Goal: Task Accomplishment & Management: Manage account settings

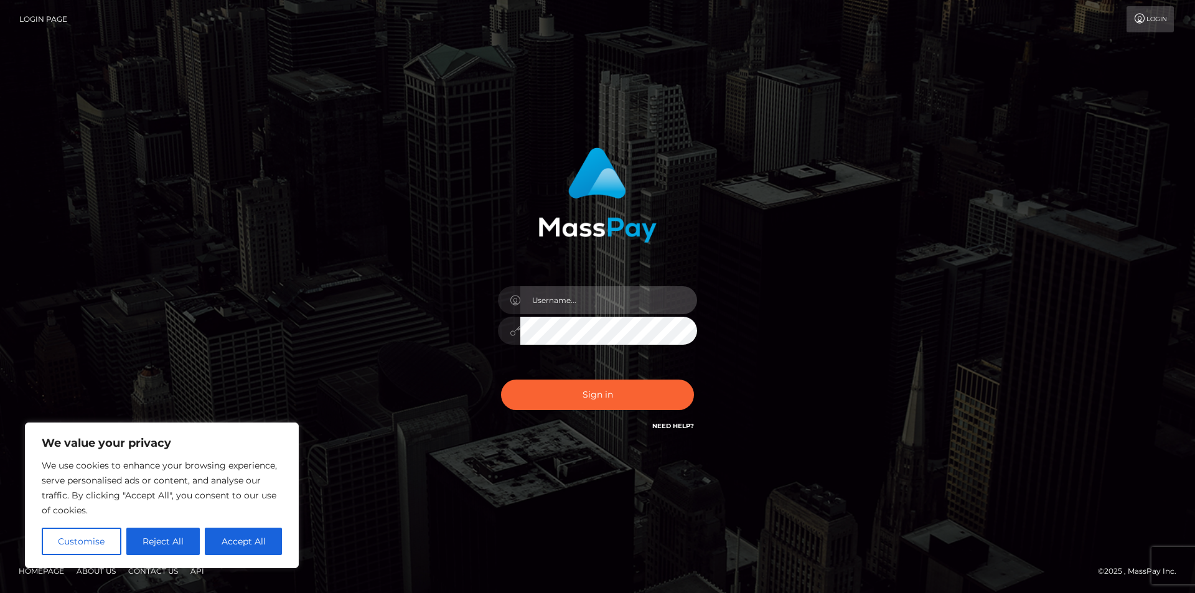
click at [580, 300] on input "text" at bounding box center [608, 300] width 177 height 28
type input "[EMAIL_ADDRESS][DOMAIN_NAME]"
click at [501, 380] on button "Sign in" at bounding box center [597, 395] width 193 height 31
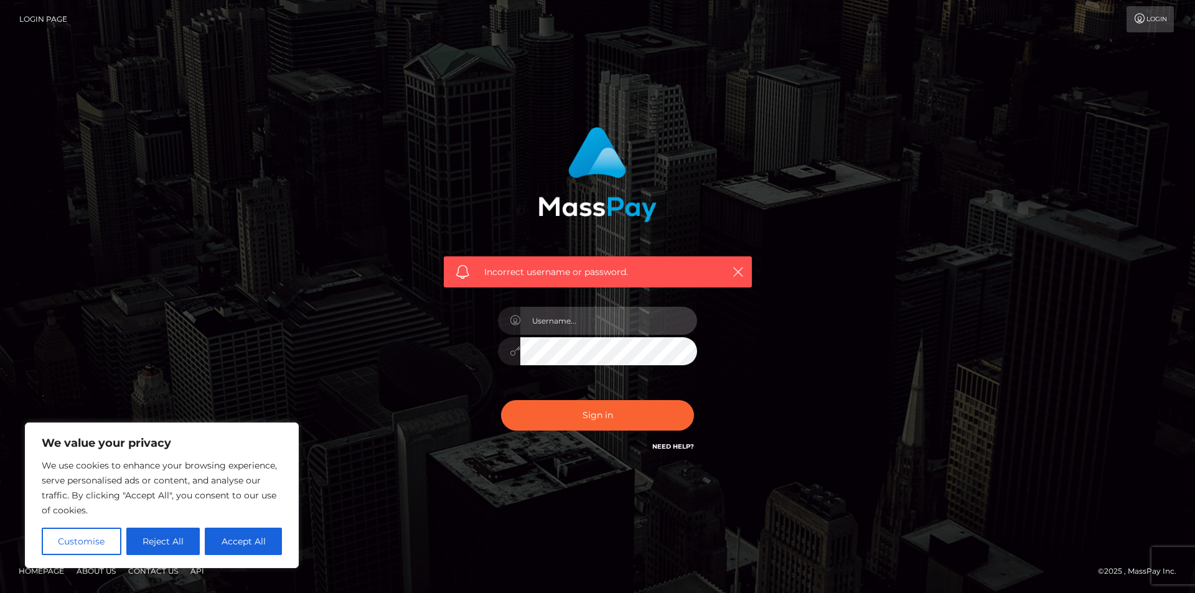
click at [576, 326] on input "text" at bounding box center [608, 321] width 177 height 28
type input "[EMAIL_ADDRESS][DOMAIN_NAME]"
click at [501, 400] on button "Sign in" at bounding box center [597, 415] width 193 height 31
click at [603, 313] on input "text" at bounding box center [608, 321] width 177 height 28
type input "knightmare.keira@gmail.com"
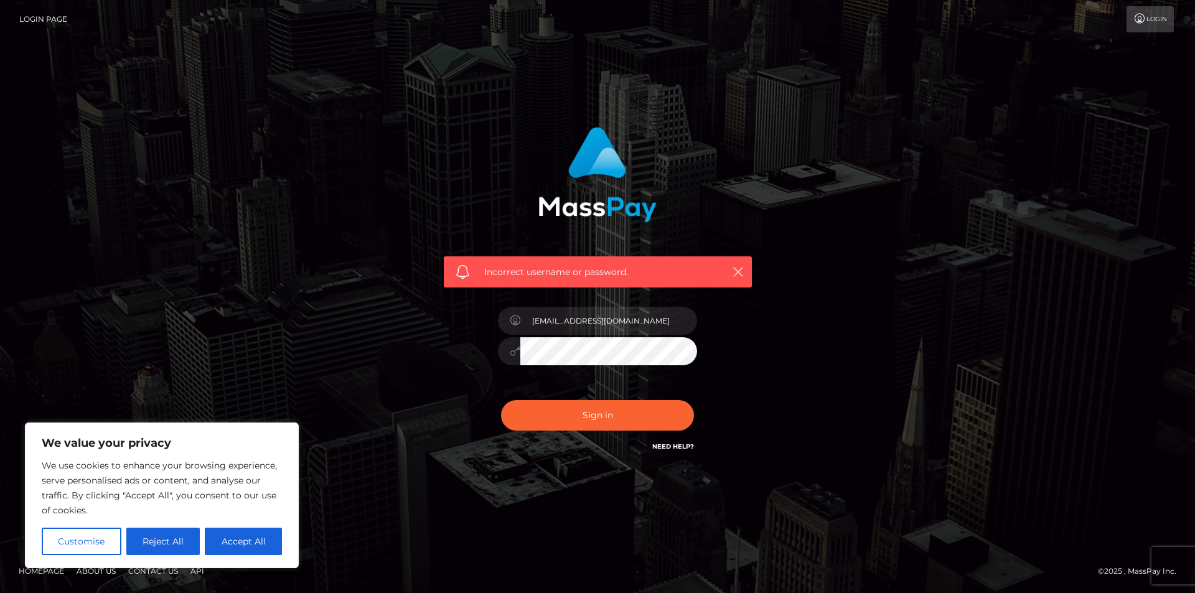
click at [501, 400] on button "Sign in" at bounding box center [597, 415] width 193 height 31
click at [487, 449] on div "Incorrect username or password." at bounding box center [598, 291] width 327 height 346
click at [564, 332] on input "text" at bounding box center [608, 321] width 177 height 28
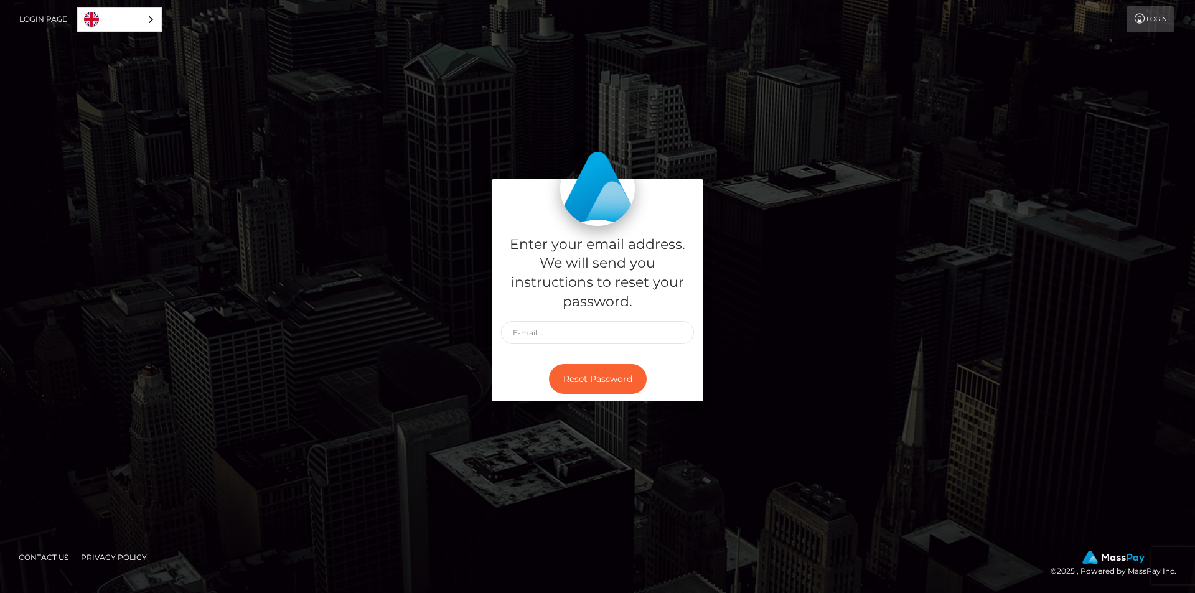
click at [54, 15] on link "Login Page" at bounding box center [43, 19] width 48 height 26
